Goal: Find contact information: Find contact information

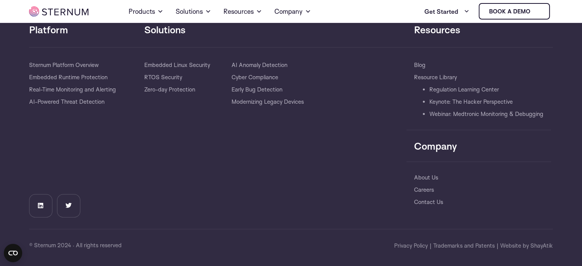
scroll to position [488, 0]
click at [424, 202] on link "Contact Us" at bounding box center [428, 202] width 29 height 12
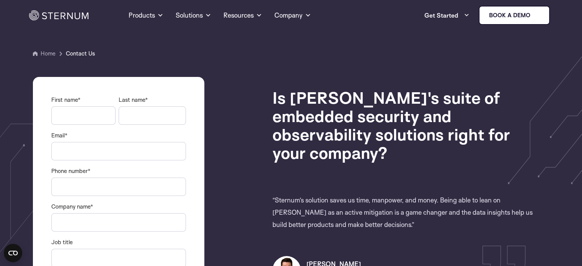
click at [251, 136] on div "First name * Last name * Email * Phone number * Company name * Job title Messag…" at bounding box center [147, 239] width 228 height 324
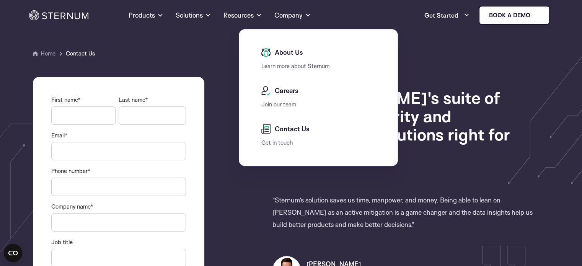
click at [287, 128] on span "Contact Us" at bounding box center [291, 128] width 37 height 9
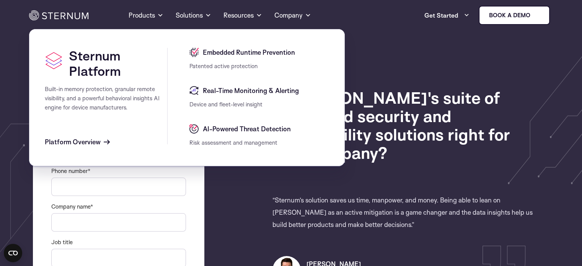
click at [408, 67] on section "Home Contact Us" at bounding box center [291, 151] width 582 height 303
